Goal: Task Accomplishment & Management: Manage account settings

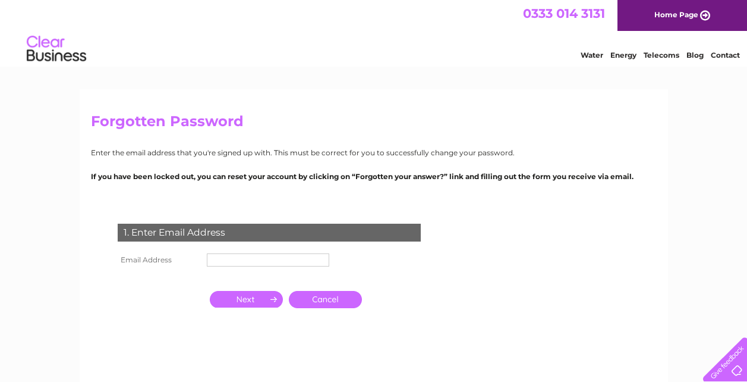
click at [235, 261] on input "text" at bounding box center [268, 259] width 122 height 13
type input "M"
type input "[EMAIL_ADDRESS][DOMAIN_NAME]"
click at [243, 294] on input "button" at bounding box center [246, 299] width 73 height 17
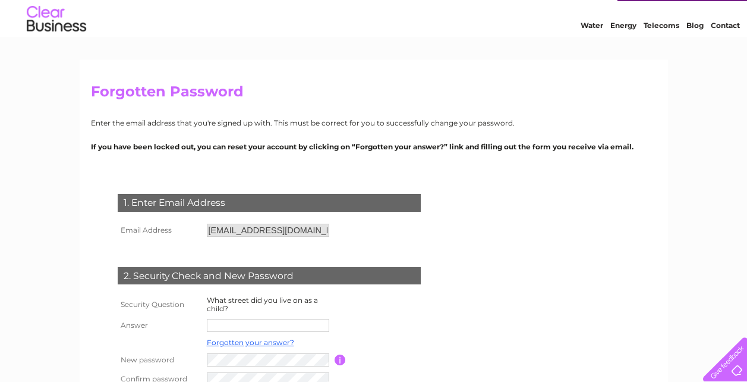
scroll to position [59, 0]
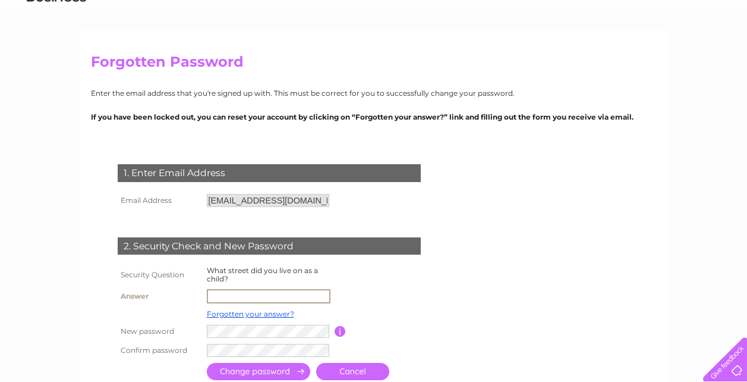
click at [247, 295] on input "text" at bounding box center [269, 296] width 124 height 14
type input "[EMAIL_ADDRESS][DOMAIN_NAME]"
click at [338, 326] on input "button" at bounding box center [340, 330] width 11 height 11
click at [167, 328] on tr "New password Password must be at least 6 characters long" at bounding box center [284, 330] width 338 height 20
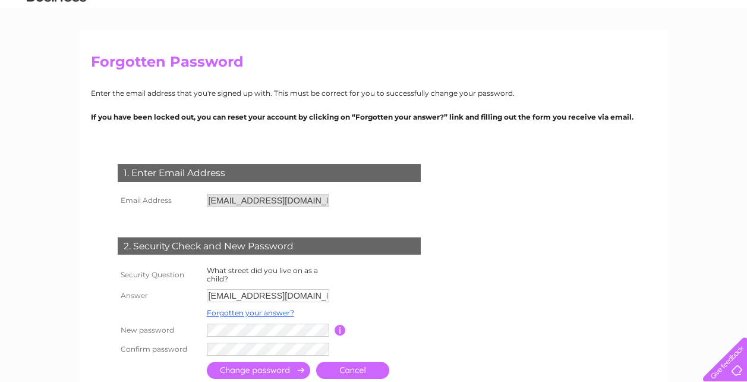
click at [247, 367] on input "submit" at bounding box center [258, 369] width 103 height 17
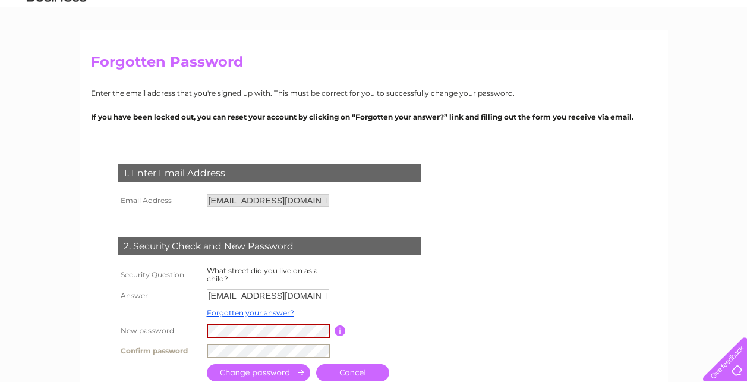
click at [137, 348] on tr "Confirm password" at bounding box center [284, 351] width 338 height 20
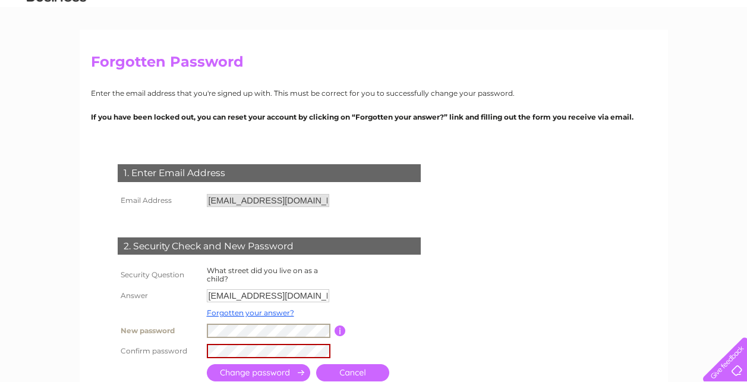
click at [88, 319] on div "Forgotten Password Enter the email address that you're signed up with. This mus…" at bounding box center [374, 233] width 589 height 407
click at [240, 372] on input "submit" at bounding box center [258, 372] width 103 height 17
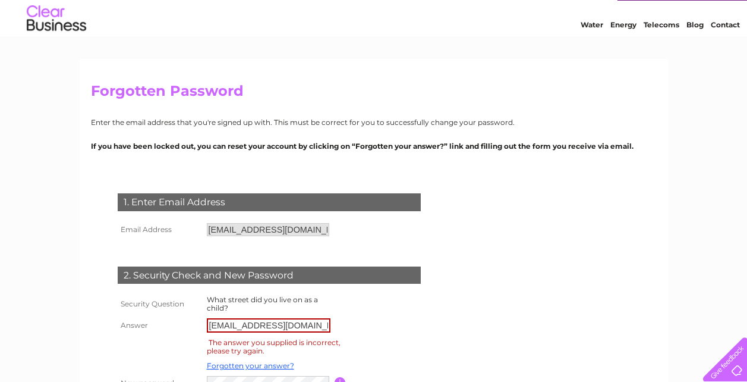
scroll to position [59, 0]
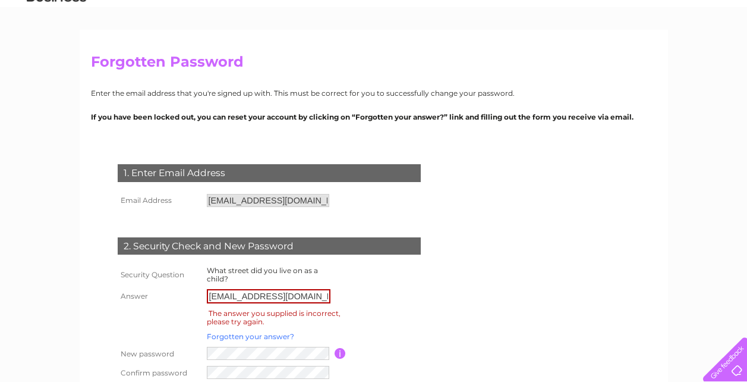
click at [271, 336] on link "Forgotten your answer?" at bounding box center [250, 336] width 87 height 9
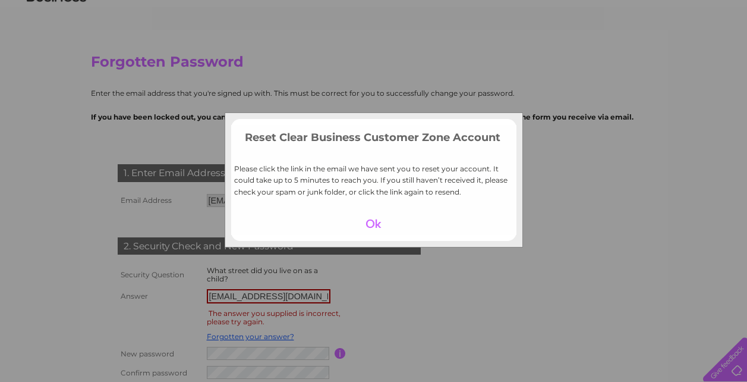
click at [376, 220] on div at bounding box center [373, 223] width 73 height 17
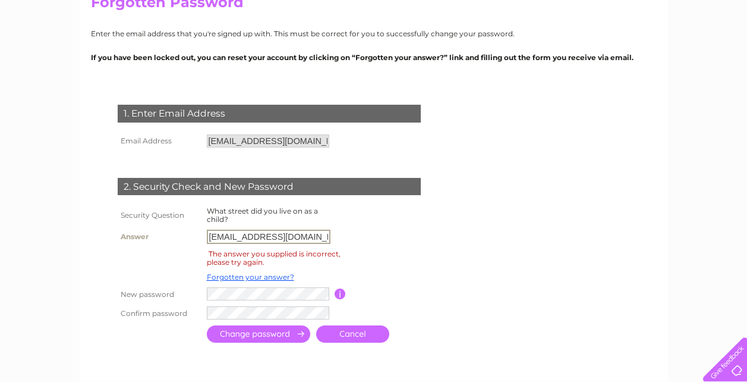
scroll to position [0, 10]
drag, startPoint x: 208, startPoint y: 236, endPoint x: 378, endPoint y: 253, distance: 170.9
click at [378, 253] on tbody "Security Question What street did you live on as a child? Answer metaliumaccoun…" at bounding box center [284, 263] width 338 height 118
click at [261, 265] on div "The answer you supplied is incorrect, please try again." at bounding box center [274, 257] width 134 height 21
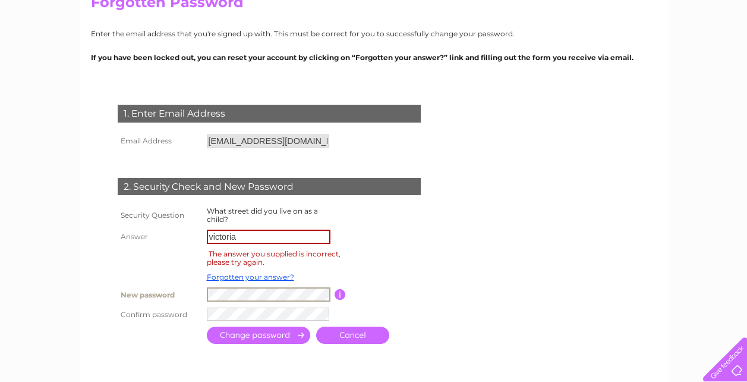
click at [143, 295] on tr "New password Password must be at least 6 characters long" at bounding box center [284, 294] width 338 height 20
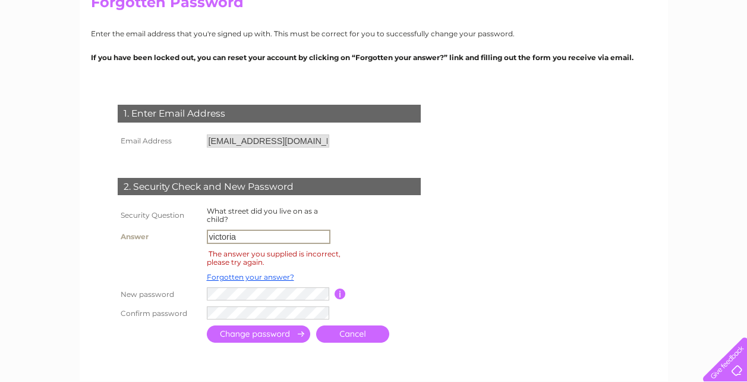
drag, startPoint x: 264, startPoint y: 242, endPoint x: 118, endPoint y: 239, distance: 145.7
click at [118, 239] on tr "Answer victoria" at bounding box center [284, 237] width 338 height 20
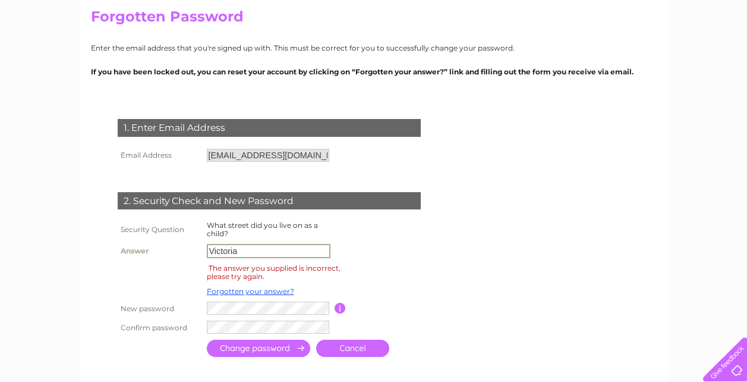
scroll to position [119, 0]
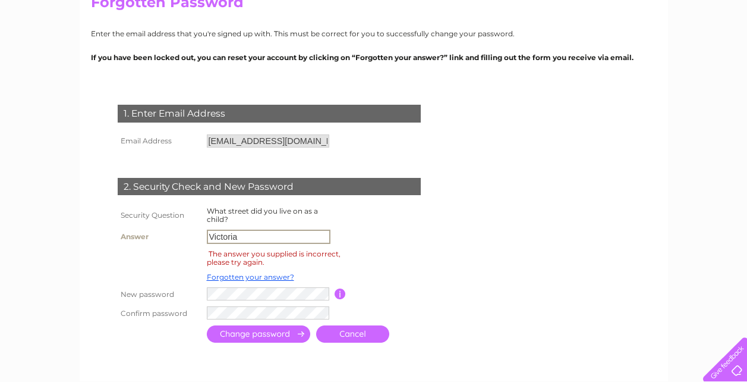
type input "Victoria"
click at [282, 266] on td "The answer you supplied is incorrect, please try again." at bounding box center [275, 258] width 142 height 23
click at [225, 251] on div "The answer you supplied is incorrect, please try again." at bounding box center [274, 257] width 134 height 21
click at [253, 236] on input "Victoria" at bounding box center [269, 236] width 124 height 14
drag, startPoint x: 262, startPoint y: 236, endPoint x: 159, endPoint y: 237, distance: 102.3
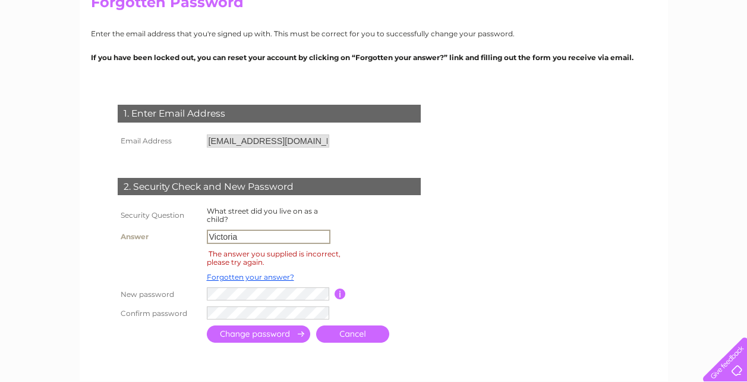
click at [159, 237] on tr "Answer Victoria" at bounding box center [284, 237] width 338 height 20
click at [192, 261] on th at bounding box center [159, 258] width 89 height 23
click at [256, 278] on link "Forgotten your answer?" at bounding box center [250, 276] width 87 height 9
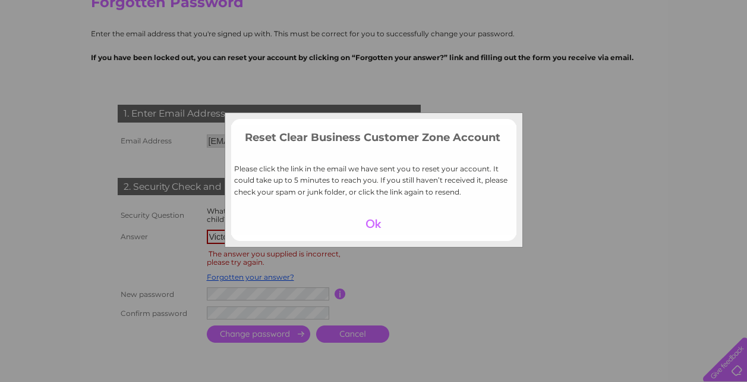
click at [379, 225] on div at bounding box center [373, 223] width 73 height 17
